Goal: Task Accomplishment & Management: Complete application form

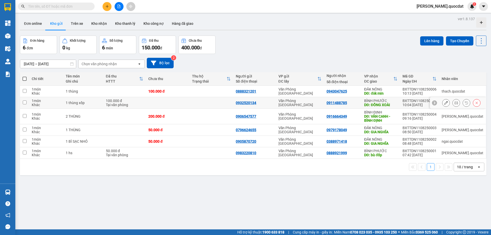
click at [158, 98] on td at bounding box center [168, 103] width 44 height 12
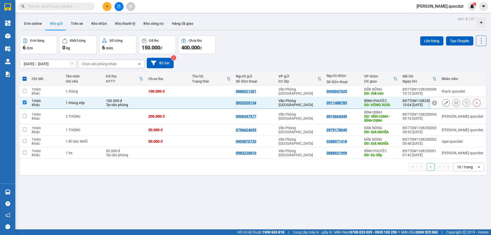
click at [158, 98] on td at bounding box center [168, 103] width 44 height 12
checkbox input "false"
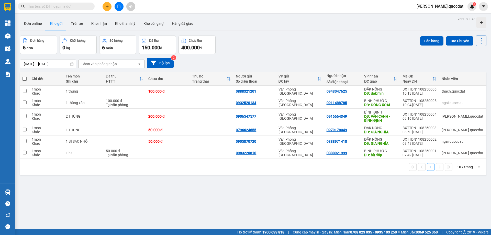
drag, startPoint x: 247, startPoint y: 50, endPoint x: 150, endPoint y: 70, distance: 99.5
click at [247, 50] on div "Đơn hàng 6 đơn Khối lượng 0 kg Số lượng 6 món Đã thu 150.000 đ Chưa thu 400.000…" at bounding box center [253, 45] width 466 height 18
click at [164, 63] on button "Bộ lọc" at bounding box center [160, 63] width 27 height 10
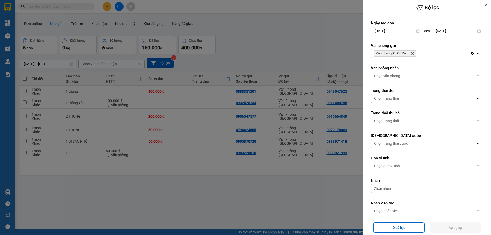
click at [485, 3] on div at bounding box center [486, 5] width 10 height 10
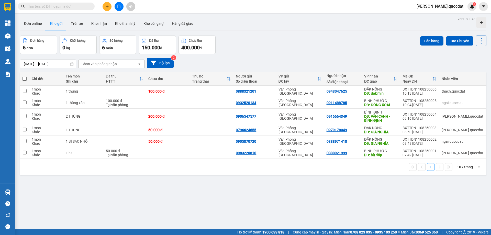
click at [314, 50] on div "Đơn hàng 6 đơn Khối lượng 0 kg Số lượng 6 món Đã thu 150.000 đ Chưa thu 400.000…" at bounding box center [253, 45] width 466 height 18
click at [262, 42] on div "Đơn hàng 6 đơn Khối lượng 0 kg Số lượng 6 món Đã thu 150.000 đ Chưa thu 400.000…" at bounding box center [253, 45] width 466 height 18
click at [107, 6] on icon "plus" at bounding box center [107, 6] width 0 height 3
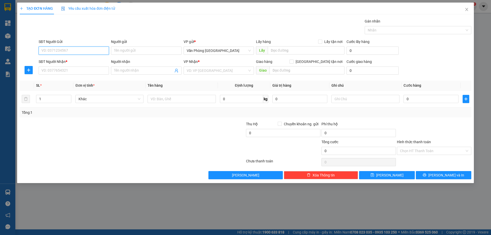
click at [100, 49] on input "SĐT Người Gửi" at bounding box center [74, 51] width 70 height 8
click at [84, 76] on div "SĐT Người Nhận * VD: 0377654321" at bounding box center [74, 68] width 70 height 18
click at [88, 68] on input "SĐT Người Nhận *" at bounding box center [74, 70] width 70 height 8
type input "0964592848"
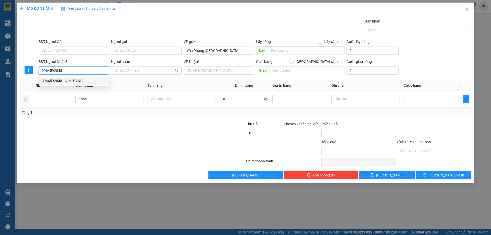
click at [66, 79] on div "0964592848 - C. HƯƠNG" at bounding box center [74, 81] width 64 height 6
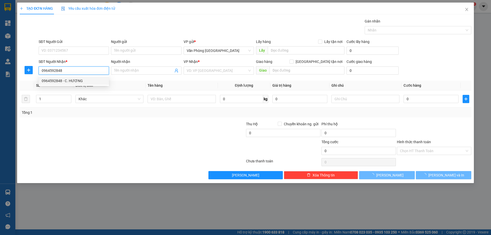
type input "C. HƯƠNG"
type input "KIẾN ĐỨC"
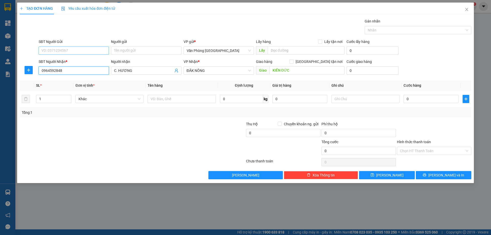
type input "0964592848"
click at [77, 50] on input "SĐT Người Gửi" at bounding box center [74, 51] width 70 height 8
click at [88, 90] on div "0985823824 - C. NHÀN" at bounding box center [74, 94] width 70 height 8
type input "0985823824"
type input "C. NHÀN"
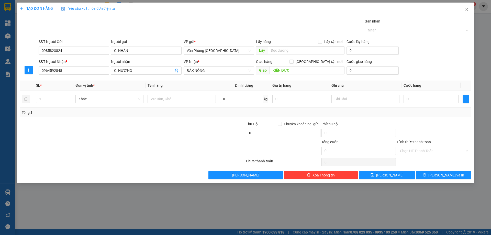
drag, startPoint x: 132, startPoint y: 117, endPoint x: 126, endPoint y: 111, distance: 8.7
click at [132, 116] on div "Tổng: 1" at bounding box center [246, 113] width 452 height 10
click at [180, 99] on input "text" at bounding box center [182, 99] width 68 height 8
type input "1 THÙNG"
click at [449, 102] on input "0" at bounding box center [431, 99] width 55 height 8
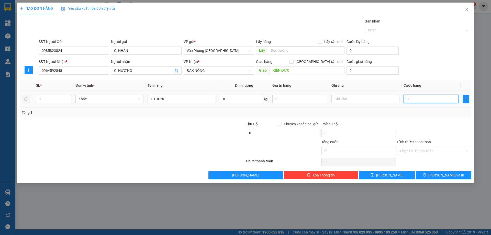
type input "1"
type input "10"
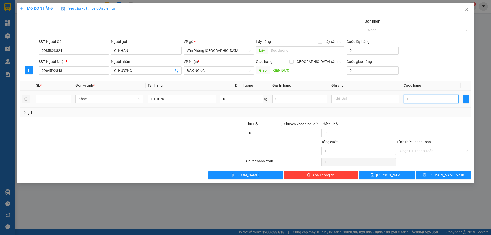
type input "10"
type input "100"
type input "100.000"
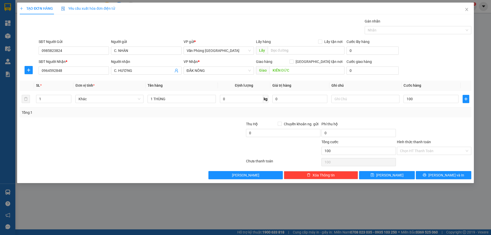
type input "100.000"
click at [427, 128] on div at bounding box center [433, 130] width 75 height 18
click at [434, 149] on input "Hình thức thanh toán" at bounding box center [432, 151] width 65 height 8
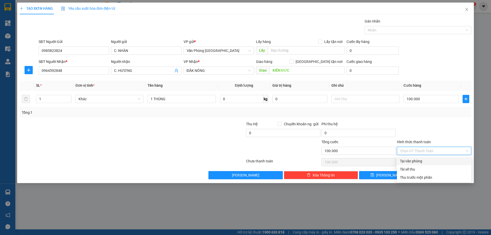
click at [433, 131] on div at bounding box center [433, 130] width 75 height 18
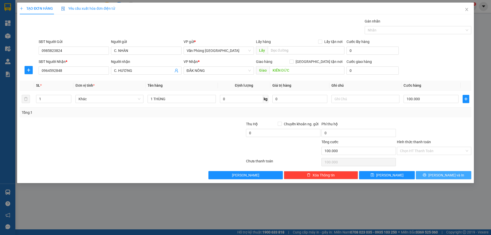
click at [439, 175] on button "[PERSON_NAME] và In" at bounding box center [443, 175] width 55 height 8
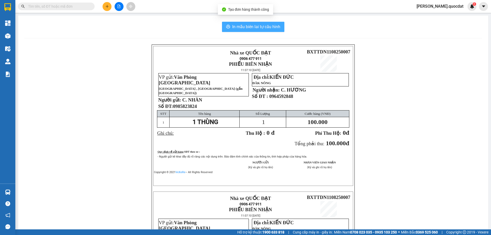
click at [262, 26] on span "In mẫu biên lai tự cấu hình" at bounding box center [256, 27] width 48 height 6
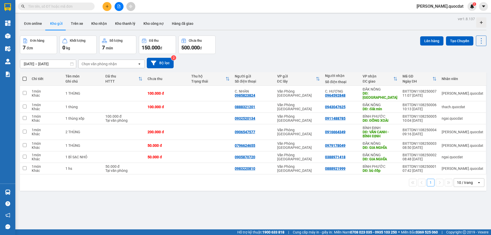
drag, startPoint x: 264, startPoint y: 47, endPoint x: 271, endPoint y: 59, distance: 14.1
click at [265, 49] on div "Đơn hàng 7 đơn Khối lượng 0 kg Số lượng 7 món Đã thu 150.000 đ Chưa thu 500.000…" at bounding box center [253, 45] width 466 height 18
click at [262, 57] on div "[DATE] – [DATE] Press the down arrow key to interact with the calendar and sele…" at bounding box center [253, 63] width 466 height 18
click at [257, 43] on div "Đơn hàng 7 đơn Khối lượng 0 kg Số lượng 7 món Đã thu 150.000 đ Chưa thu 500.000…" at bounding box center [253, 45] width 466 height 18
click at [483, 40] on div "ver 1.8.137 Đơn online Kho gửi Trên xe Kho nhận Kho thanh lý Kho công nợ Hàng đ…" at bounding box center [253, 132] width 471 height 235
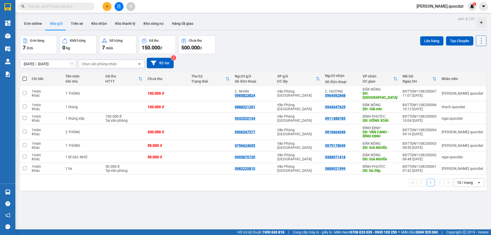
click at [478, 39] on icon at bounding box center [481, 40] width 7 height 7
click at [343, 55] on div "[DATE] – [DATE] Press the down arrow key to interact with the calendar and sele…" at bounding box center [253, 63] width 466 height 18
click at [274, 54] on div "[DATE] – [DATE] Press the down arrow key to interact with the calendar and sele…" at bounding box center [253, 63] width 466 height 18
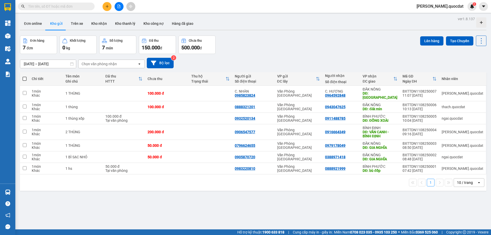
click at [118, 64] on div "Chọn văn phòng nhận" at bounding box center [108, 64] width 59 height 8
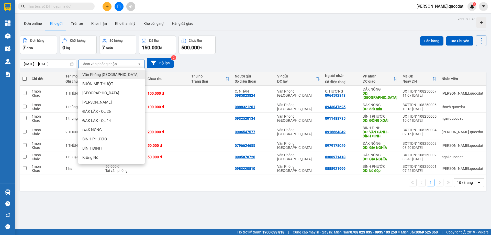
click at [263, 32] on div "ver 1.8.137 Đơn online Kho gửi Trên xe Kho nhận Kho thanh lý Kho công nợ Hàng đ…" at bounding box center [253, 132] width 471 height 235
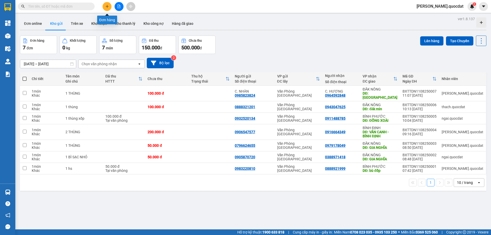
click at [107, 6] on icon "plus" at bounding box center [107, 7] width 4 height 4
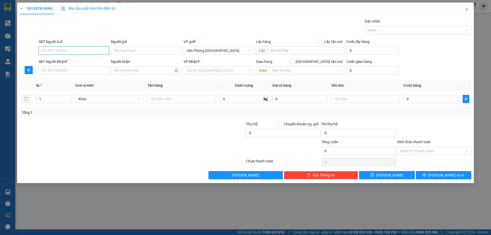
click at [60, 51] on input "SĐT Người Gửi" at bounding box center [74, 51] width 70 height 8
click at [63, 63] on div "0941422626" at bounding box center [74, 61] width 64 height 6
type input "0941422626"
click at [53, 77] on div "Transit Pickup Surcharge Ids Transit Deliver Surcharge Ids Transit Deliver Surc…" at bounding box center [246, 98] width 452 height 161
click at [56, 73] on input "SĐT Người Nhận *" at bounding box center [74, 70] width 70 height 8
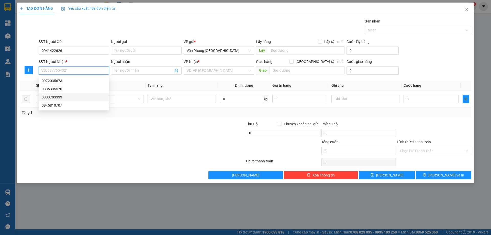
click at [57, 96] on div "0333783333" at bounding box center [74, 97] width 64 height 6
type input "0333783333"
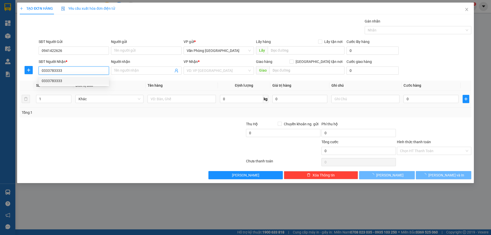
type input "ĐỒNG XOÀI"
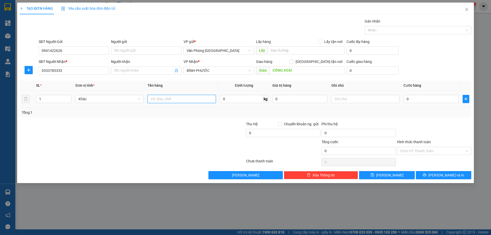
click at [201, 99] on input "text" at bounding box center [182, 99] width 68 height 8
type input "2 THÙNG"
type input "3"
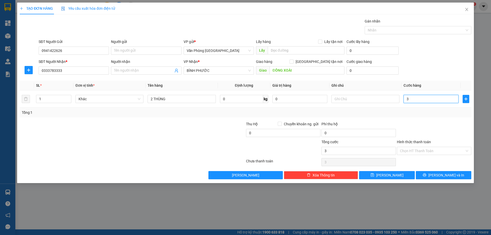
type input "30"
type input "300"
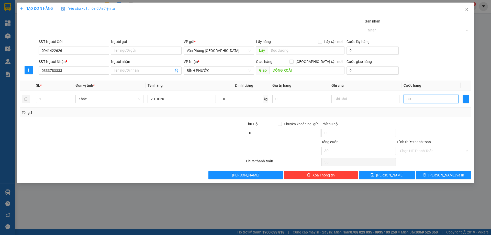
type input "300"
type input "300.000"
click at [433, 126] on div at bounding box center [433, 130] width 75 height 18
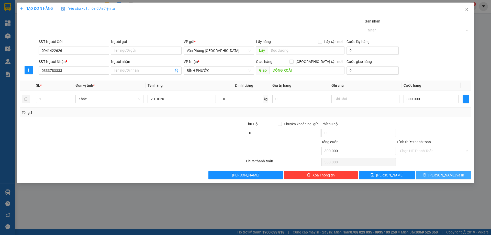
click at [444, 177] on span "[PERSON_NAME] và In" at bounding box center [446, 175] width 36 height 6
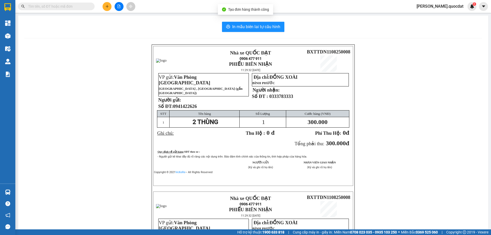
click at [250, 21] on div "In mẫu biên lai tự cấu hình Nhà xe QUỐC ĐẠT 0906 477 911 PHIẾU BIÊN NHẬN 11:29:…" at bounding box center [253, 181] width 470 height 330
click at [253, 29] on span "In mẫu biên lai tự cấu hình" at bounding box center [256, 27] width 48 height 6
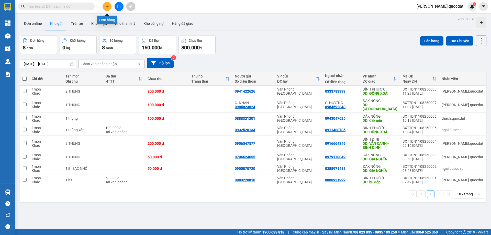
click at [106, 5] on icon "plus" at bounding box center [107, 7] width 4 height 4
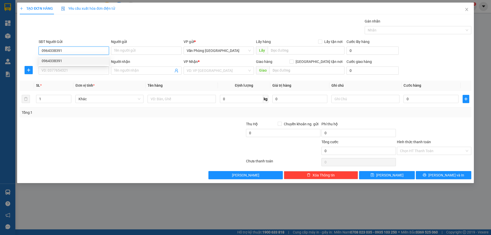
click at [77, 60] on div "0964338391" at bounding box center [74, 61] width 64 height 6
type input "0964338391"
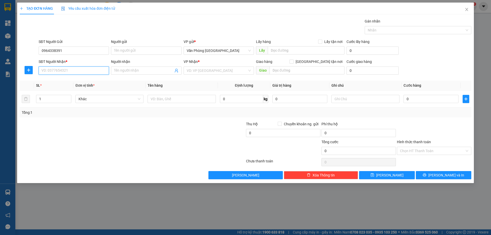
click at [70, 70] on input "SĐT Người Nhận *" at bounding box center [74, 70] width 70 height 8
click at [71, 82] on div "0848693636" at bounding box center [74, 81] width 64 height 6
type input "0848693636"
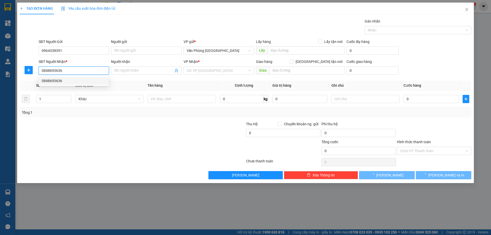
type input "[GEOGRAPHIC_DATA]"
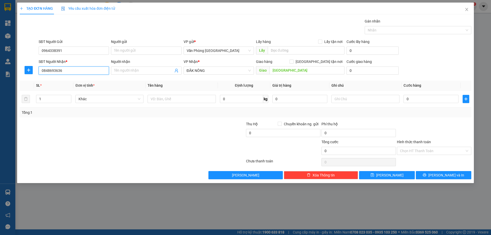
click at [82, 70] on input "0848693636" at bounding box center [74, 70] width 70 height 8
click at [179, 97] on input "text" at bounding box center [182, 99] width 68 height 8
type input "1 THÙNG"
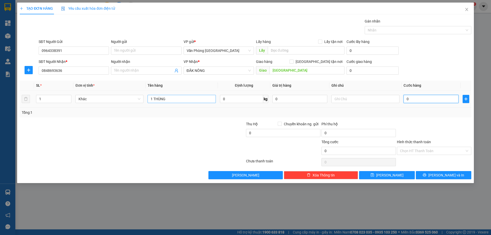
type input "1"
type input "15"
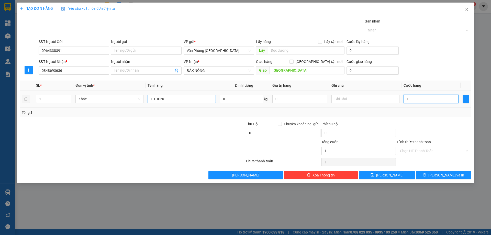
type input "15"
type input "150"
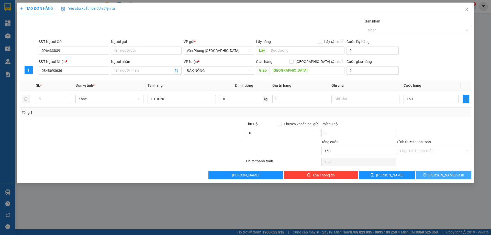
type input "150.000"
click at [438, 177] on button "[PERSON_NAME] và In" at bounding box center [443, 175] width 55 height 8
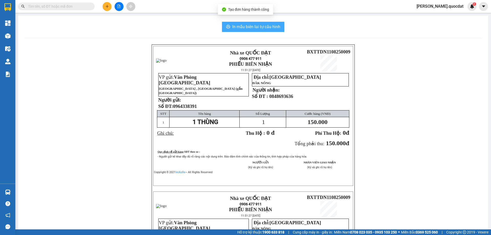
click at [258, 24] on span "In mẫu biên lai tự cấu hình" at bounding box center [256, 27] width 48 height 6
